Goal: Transaction & Acquisition: Purchase product/service

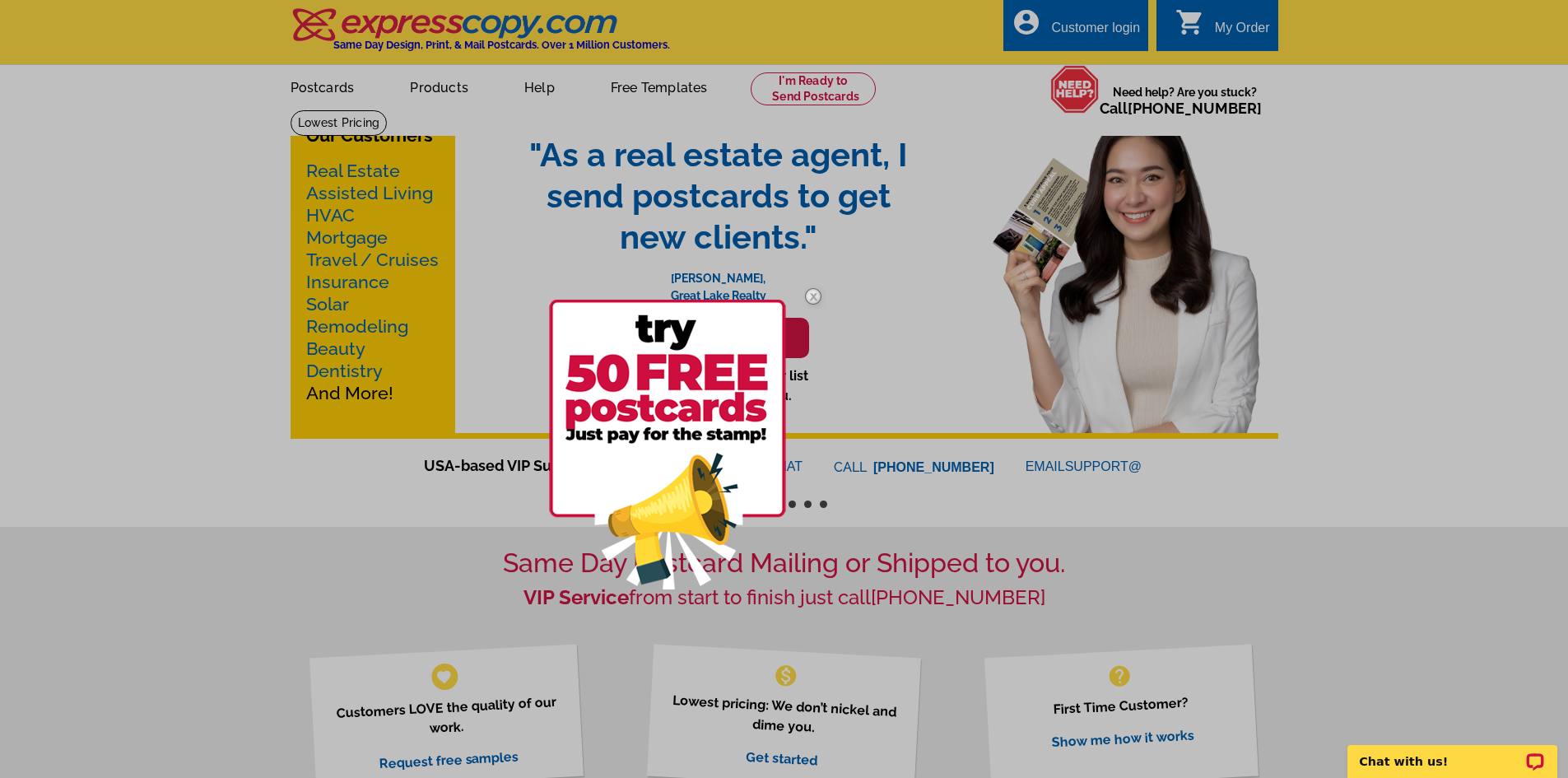
click at [357, 235] on div at bounding box center [784, 389] width 1568 height 778
click at [810, 296] on img at bounding box center [813, 296] width 47 height 47
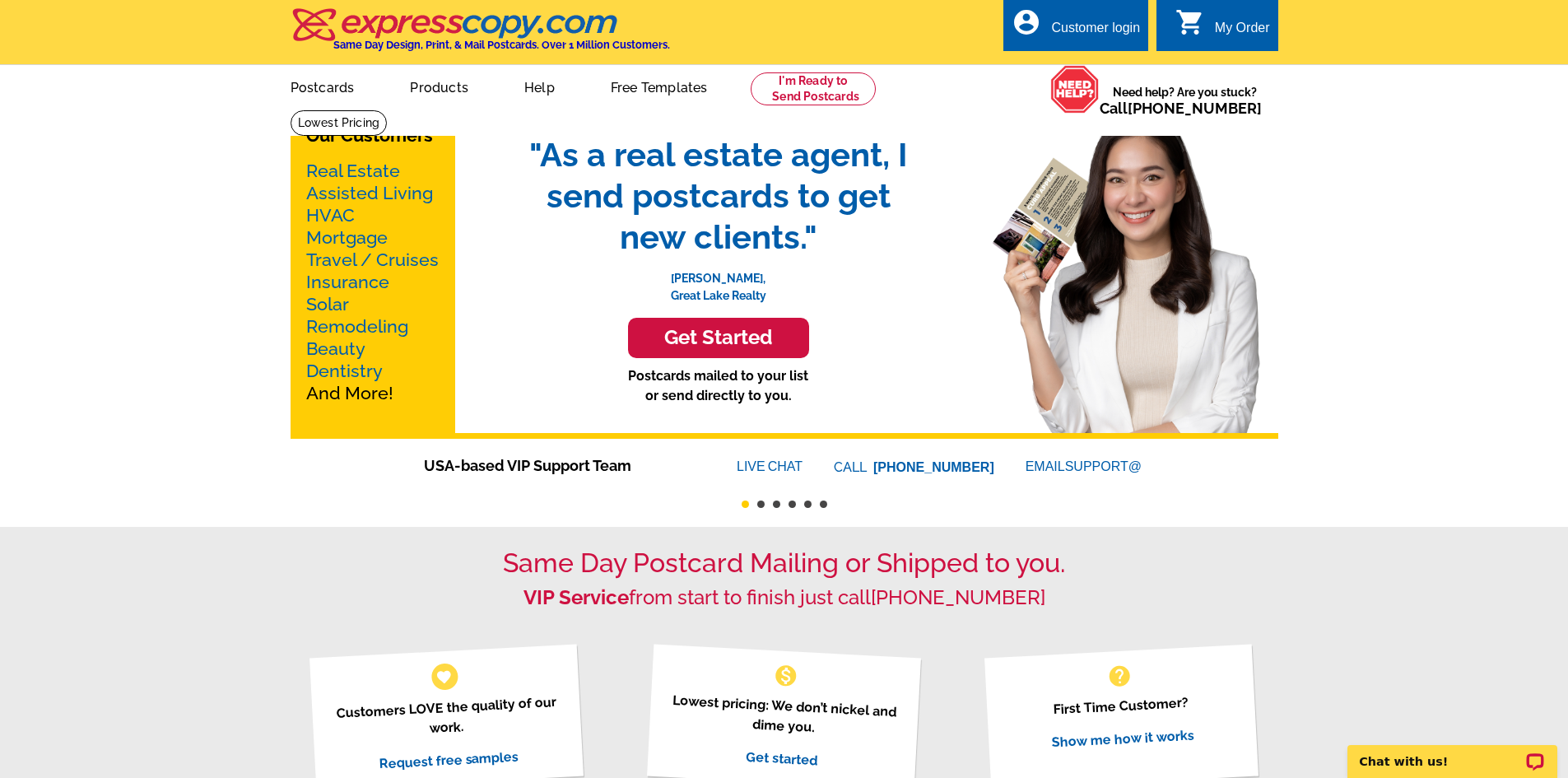
click at [331, 237] on link "Mortgage" at bounding box center [347, 237] width 81 height 21
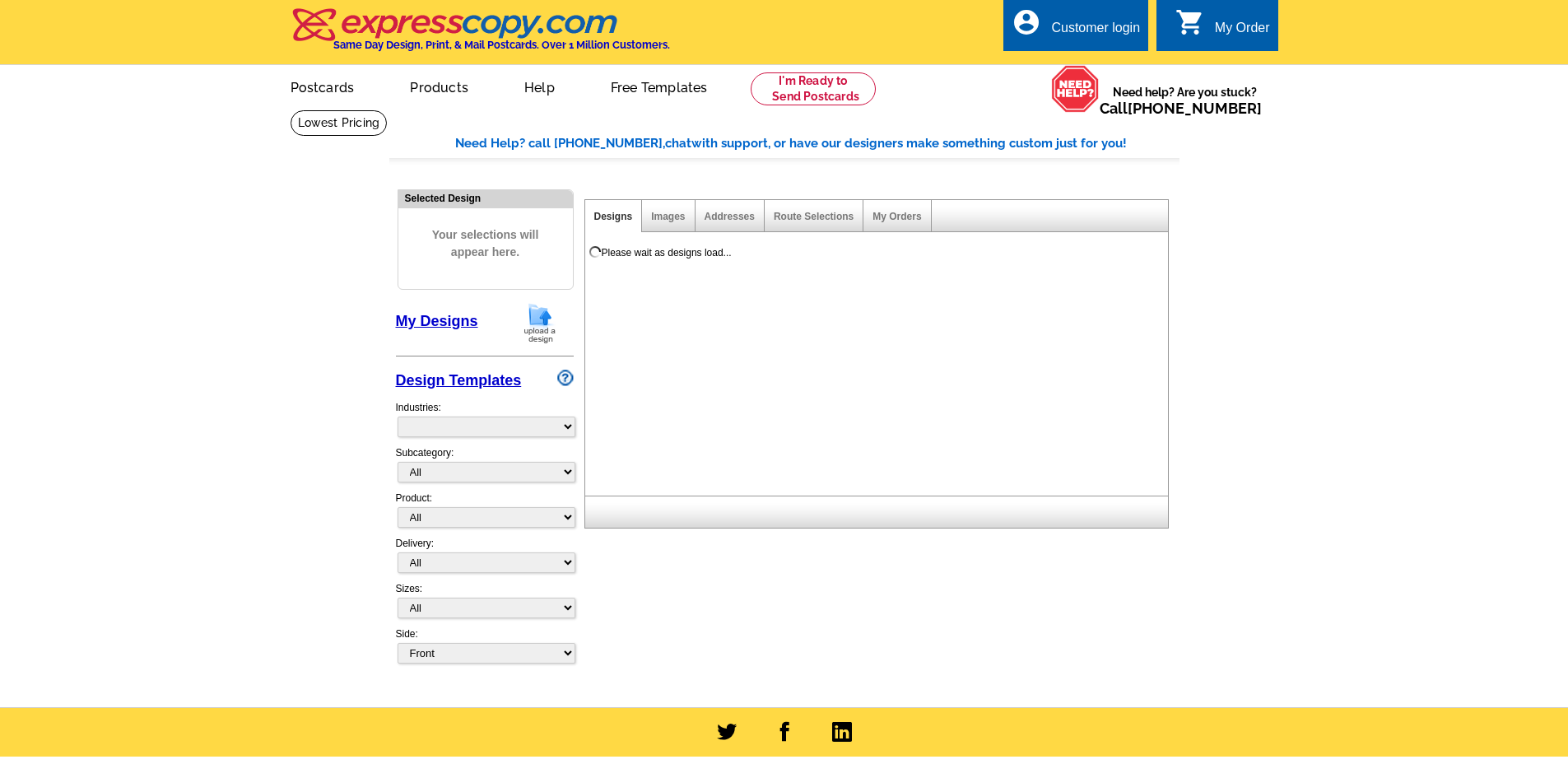
select select "774"
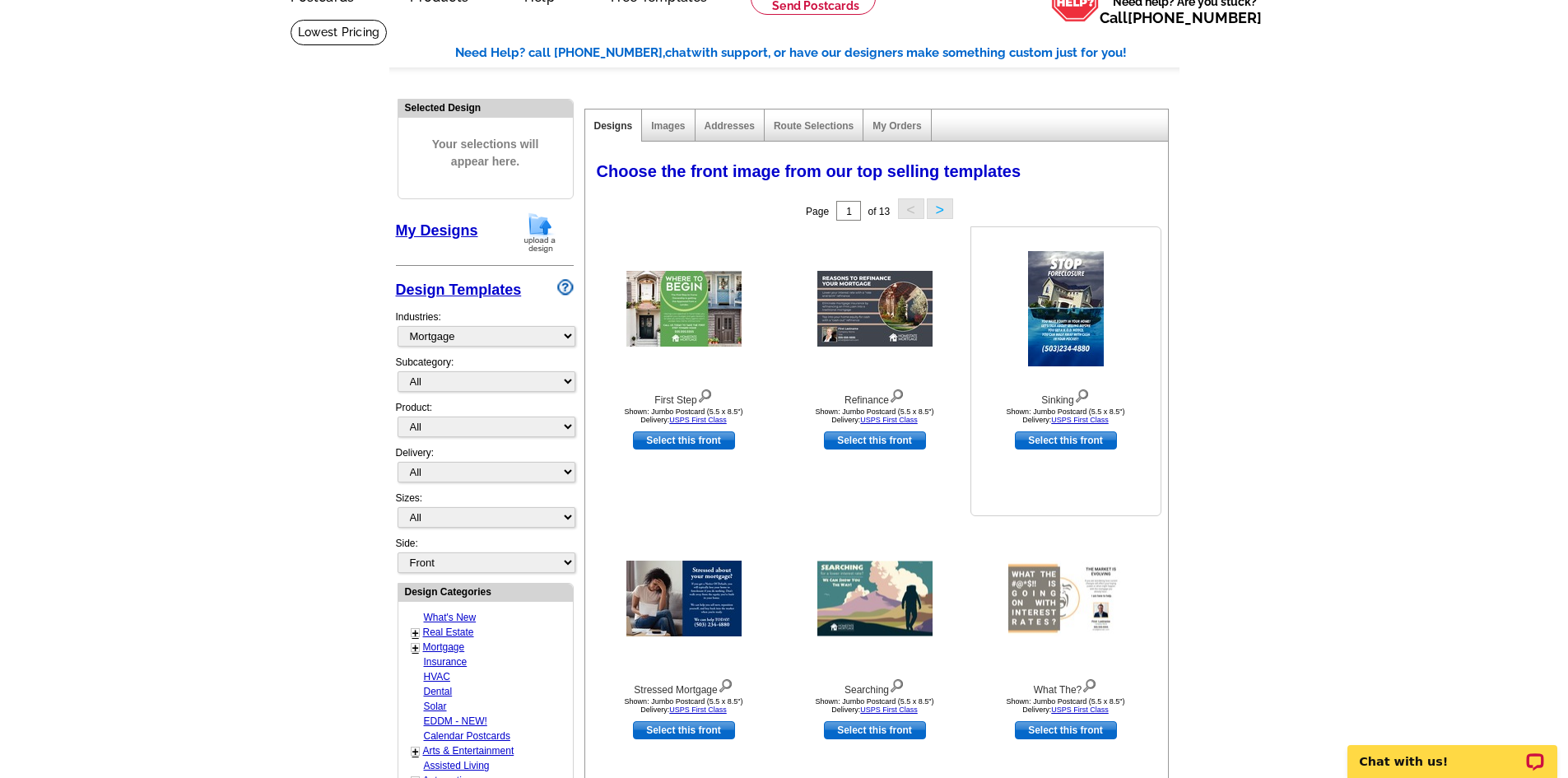
scroll to position [329, 0]
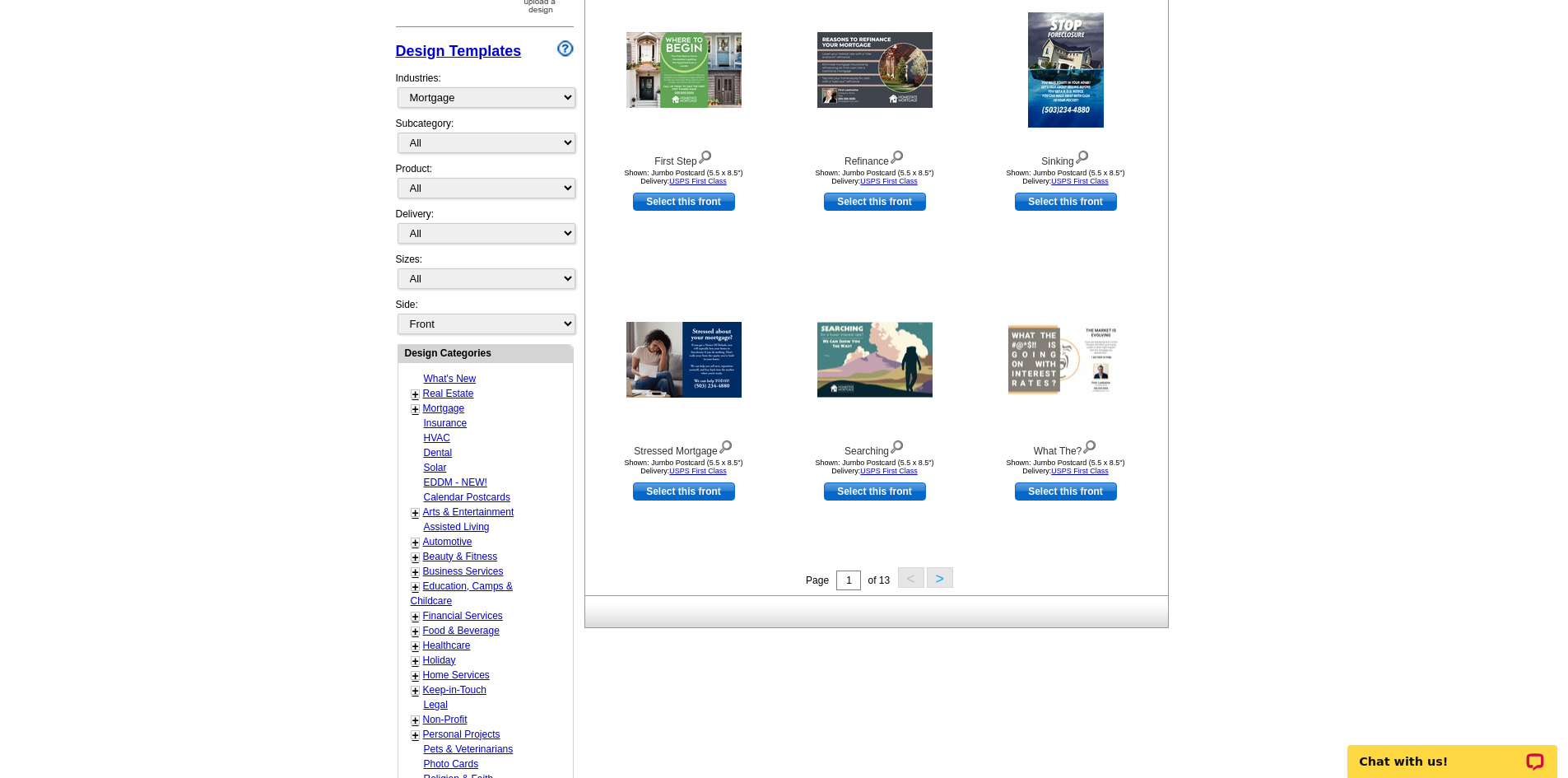
click at [940, 575] on button ">" at bounding box center [940, 577] width 27 height 21
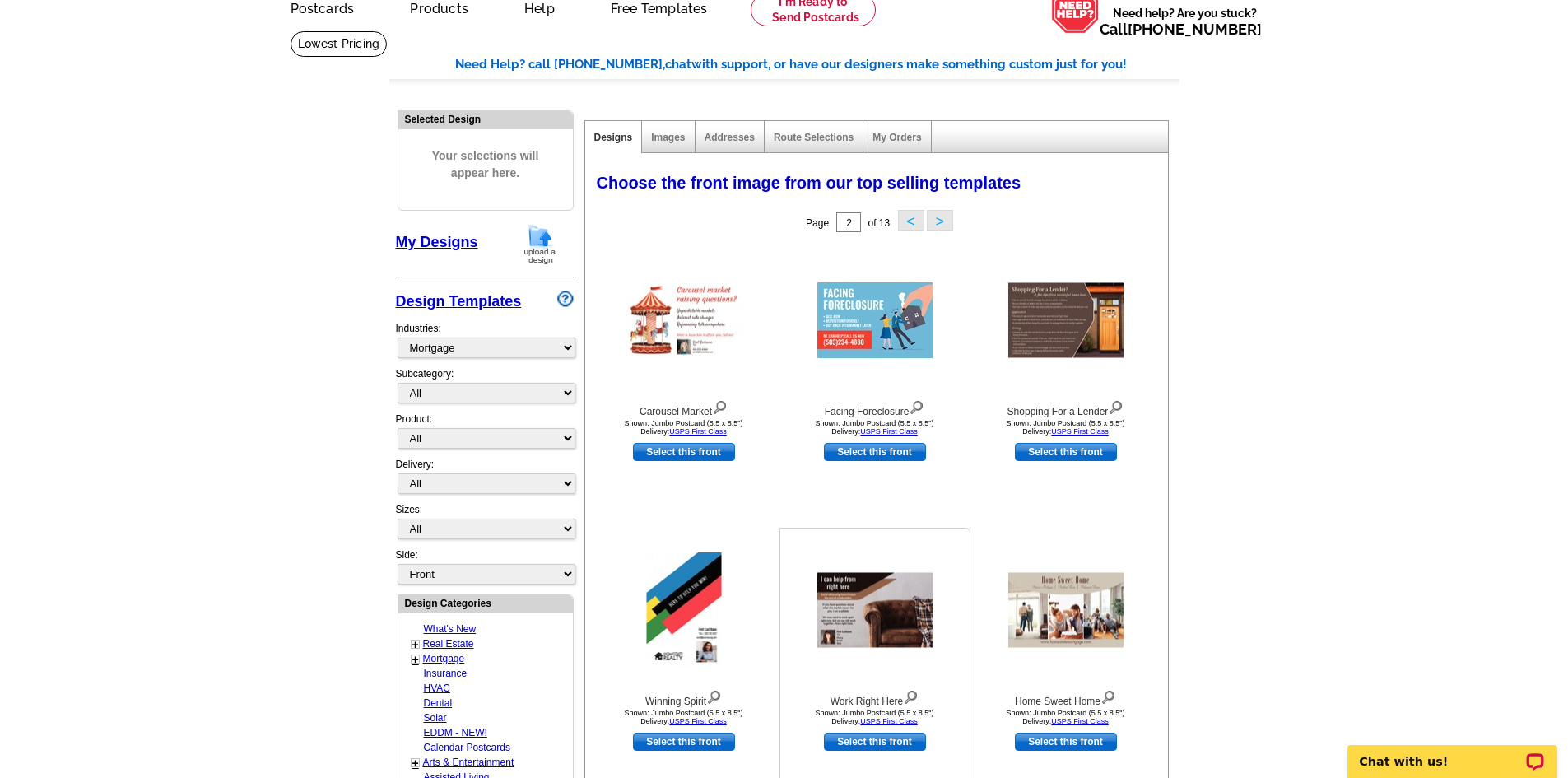
scroll to position [408, 0]
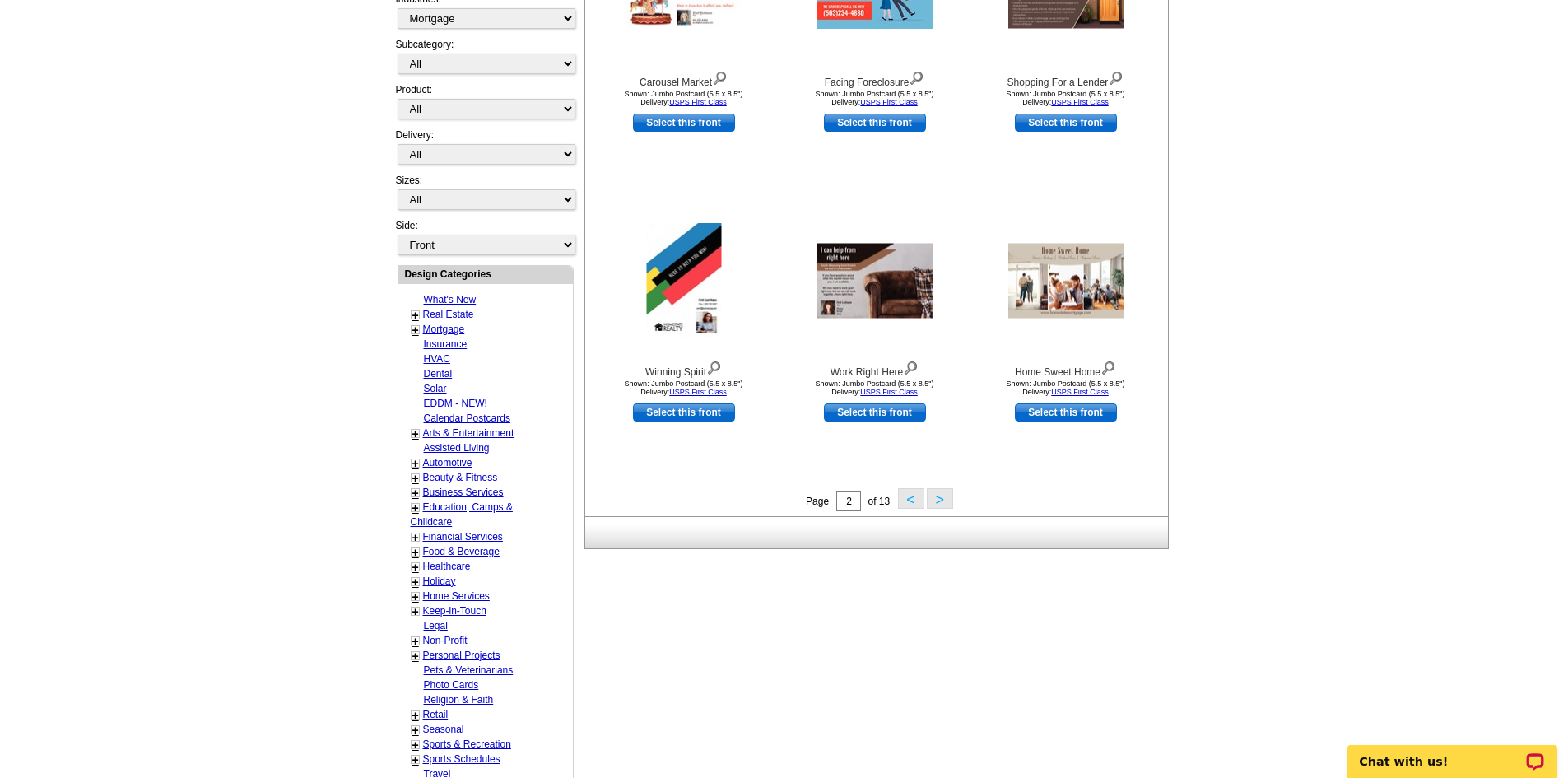
click at [940, 499] on button ">" at bounding box center [940, 499] width 27 height 21
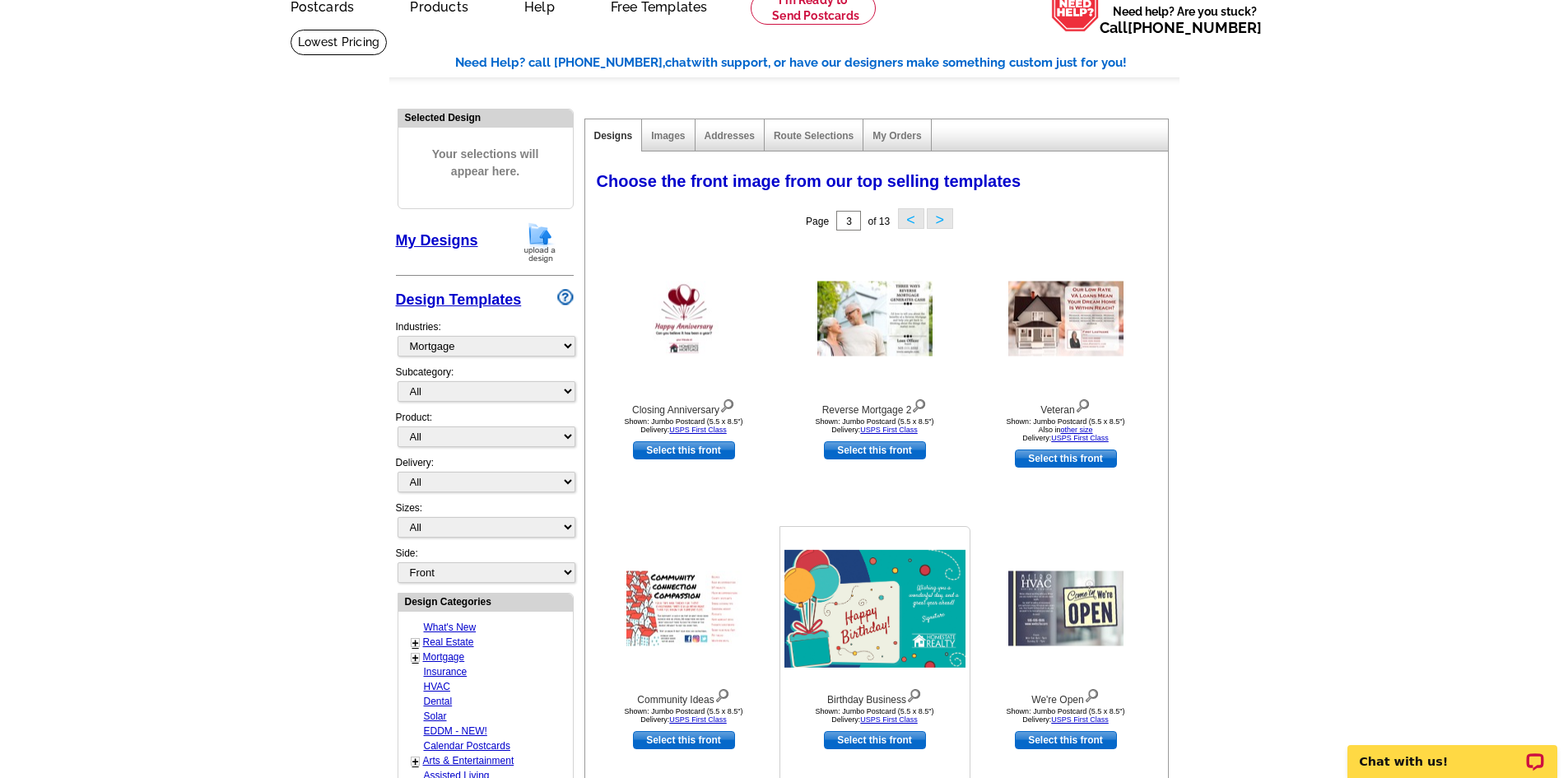
scroll to position [79, 0]
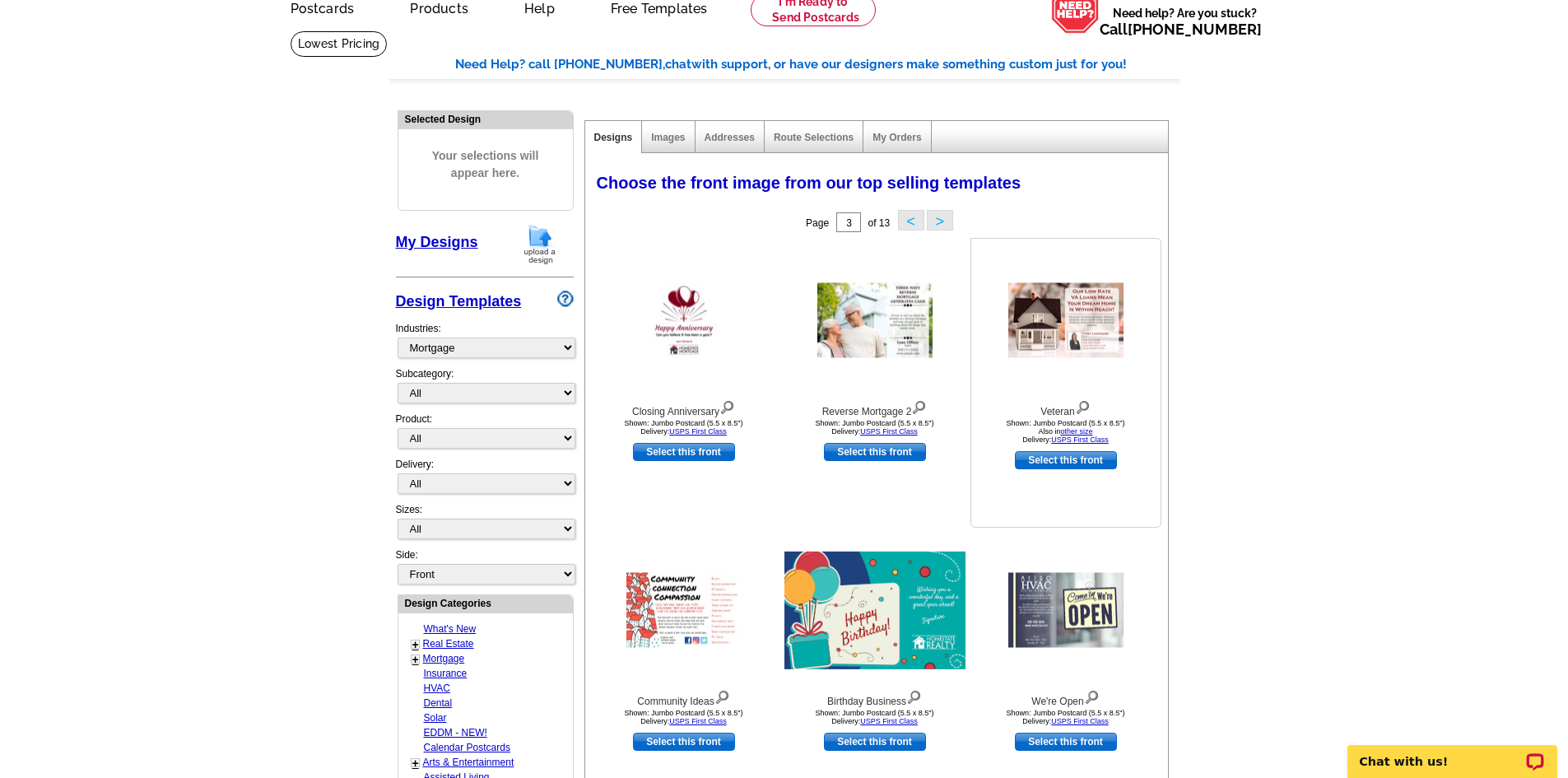
click at [1089, 302] on img at bounding box center [1067, 320] width 116 height 75
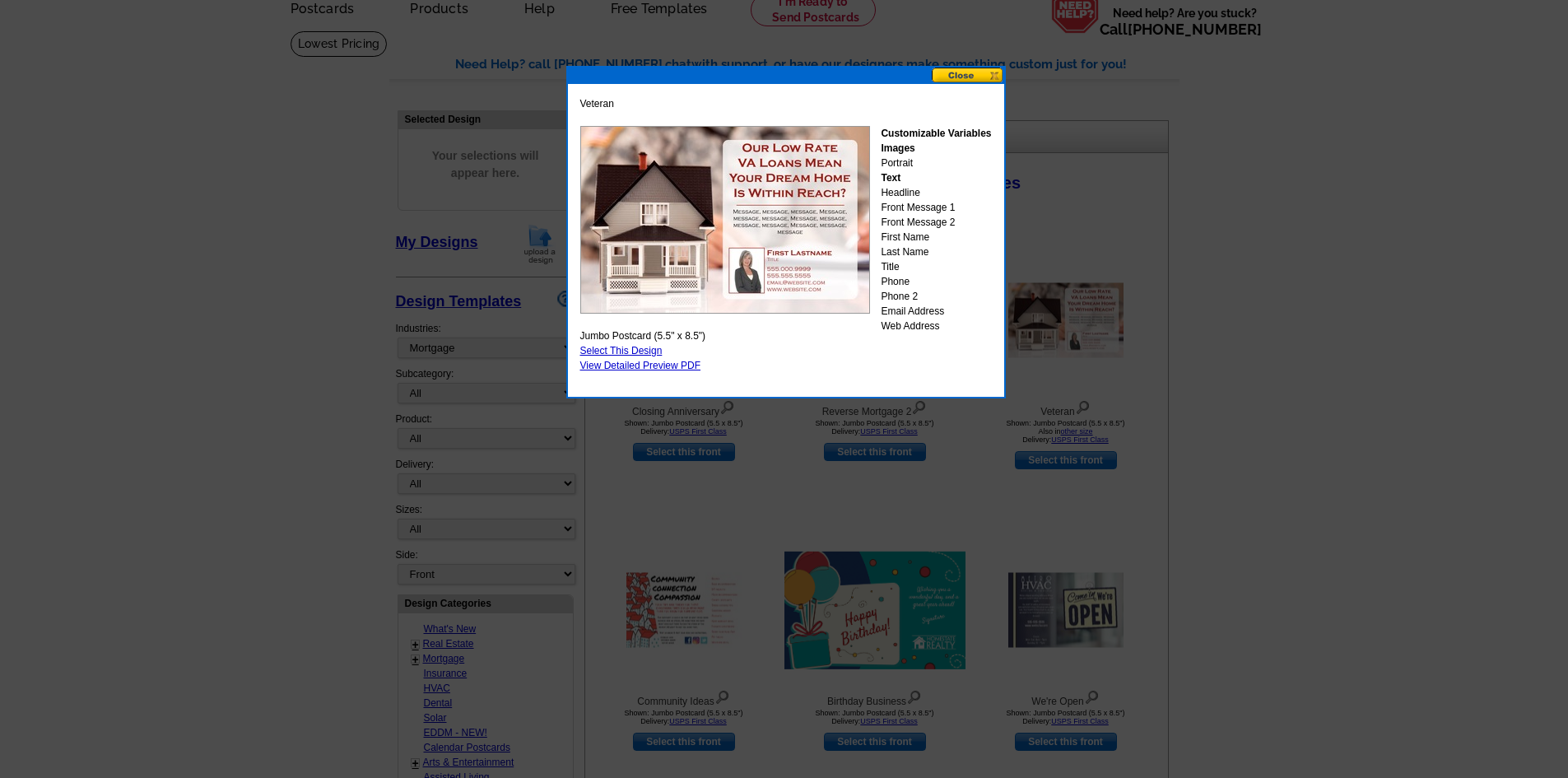
click at [595, 349] on link "Select This Design" at bounding box center [621, 350] width 82 height 11
